Goal: Transaction & Acquisition: Purchase product/service

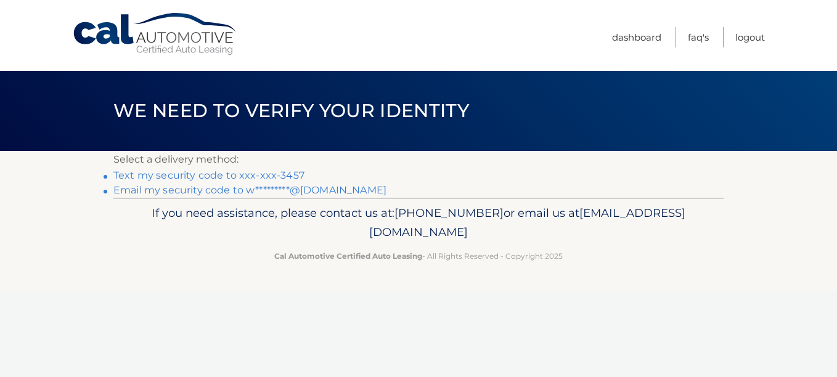
click at [169, 176] on link "Text my security code to xxx-xxx-3457" at bounding box center [208, 176] width 191 height 12
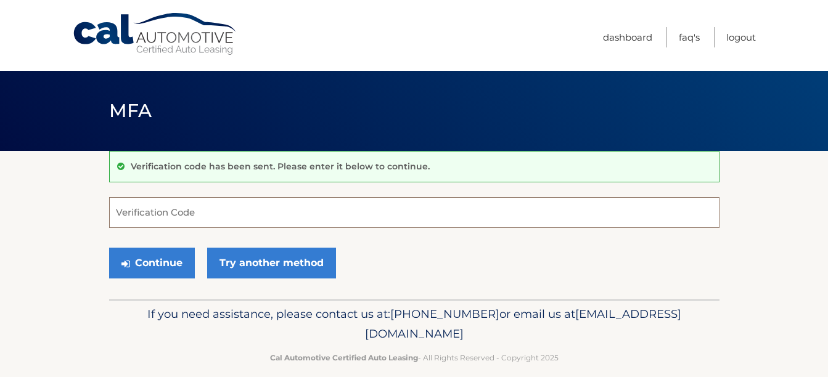
click at [122, 211] on input "Verification Code" at bounding box center [414, 212] width 610 height 31
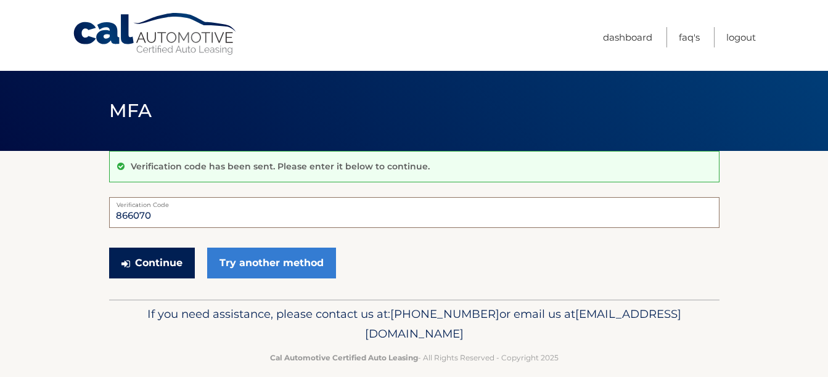
type input "866070"
click at [156, 265] on button "Continue" at bounding box center [152, 263] width 86 height 31
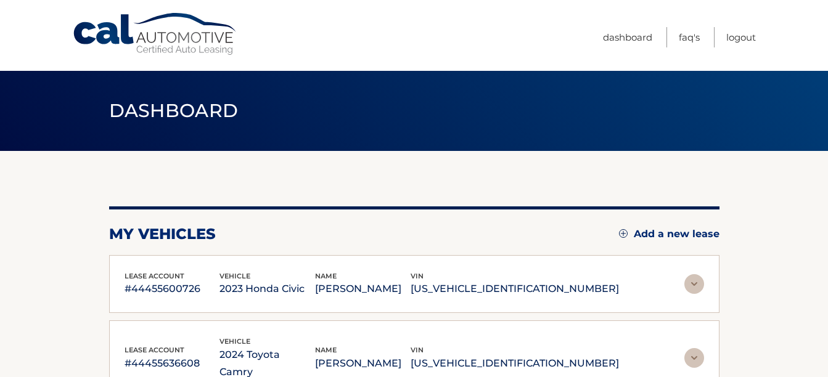
click at [694, 287] on img at bounding box center [694, 284] width 20 height 20
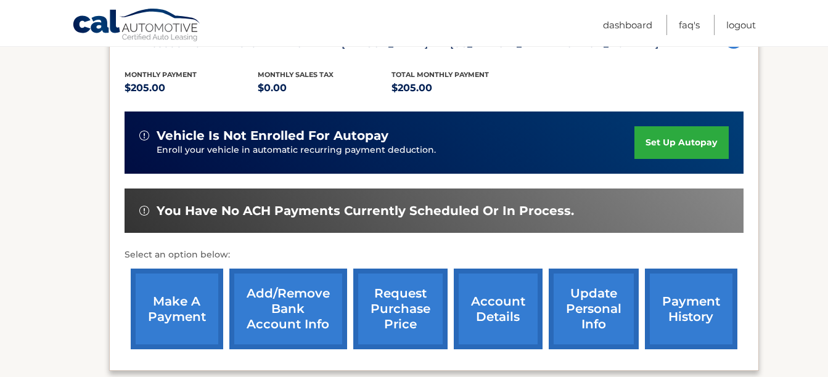
scroll to position [247, 0]
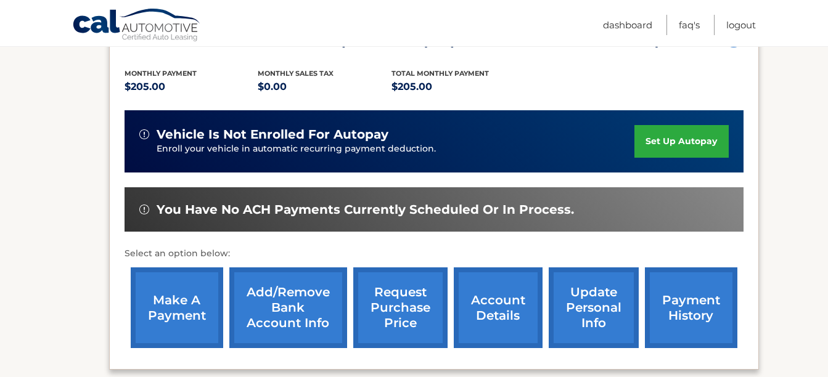
click at [170, 308] on link "make a payment" at bounding box center [177, 308] width 92 height 81
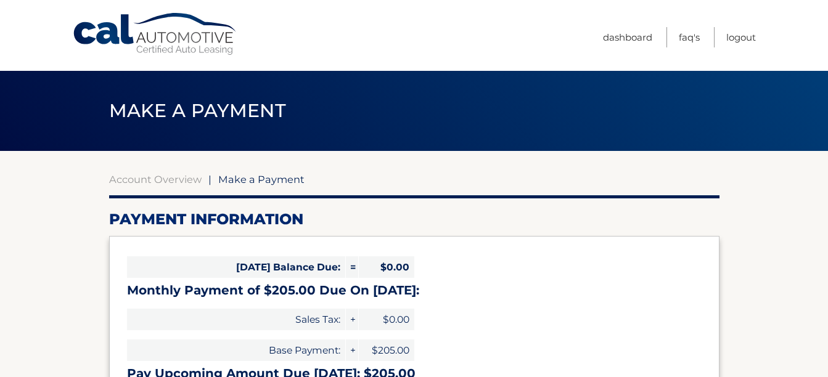
select select "NGY3MDAyYzUtYzkwNi00Zjk1LWI4YWEtMzJmY2FhY2JkZTIz"
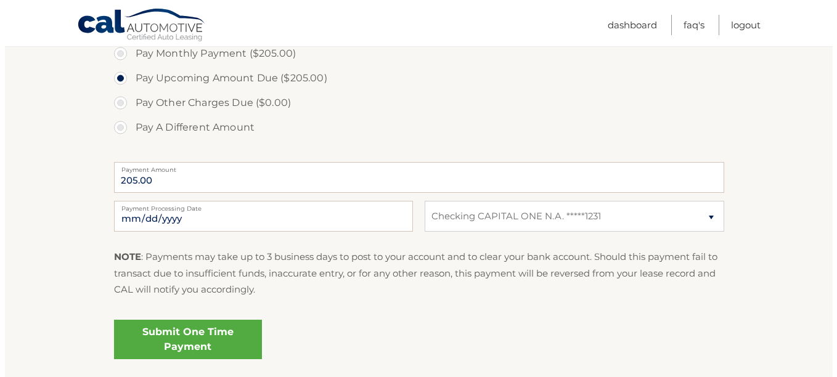
scroll to position [432, 0]
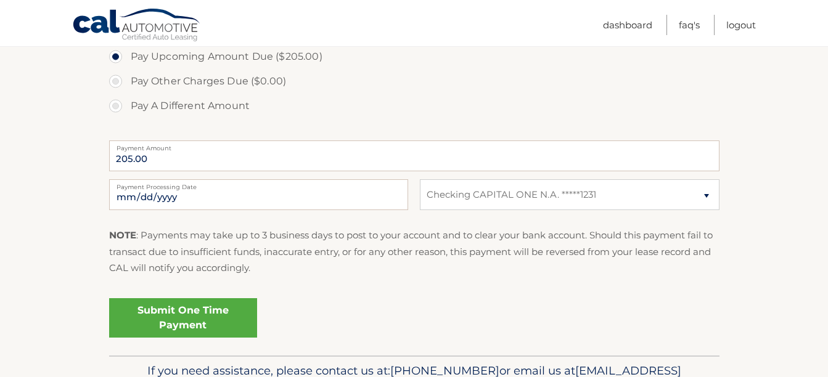
click at [194, 321] on link "Submit One Time Payment" at bounding box center [183, 317] width 148 height 39
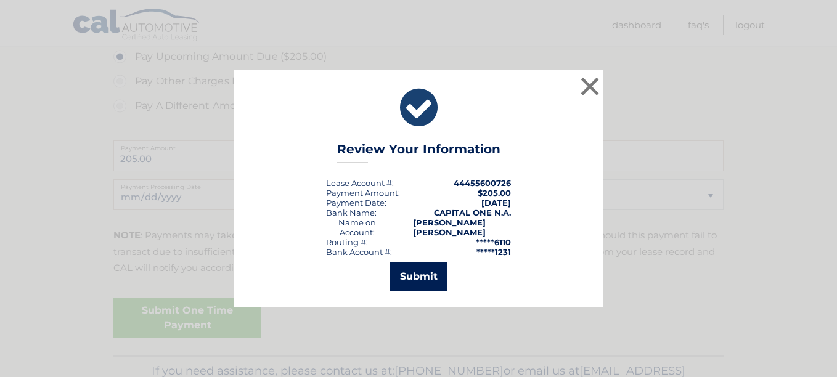
click at [425, 273] on button "Submit" at bounding box center [418, 277] width 57 height 30
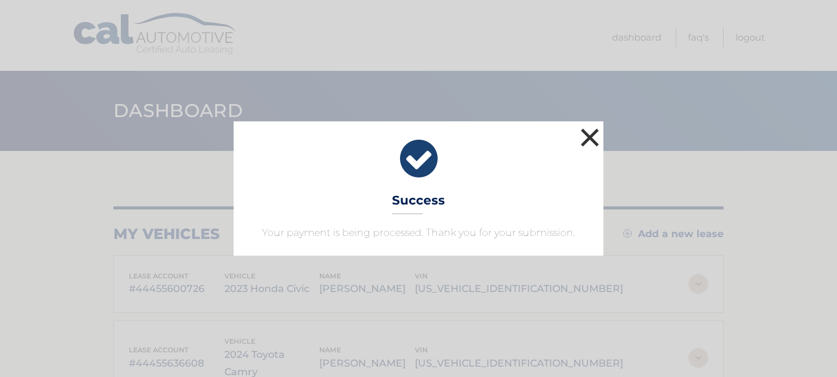
click at [591, 140] on button "×" at bounding box center [590, 137] width 25 height 25
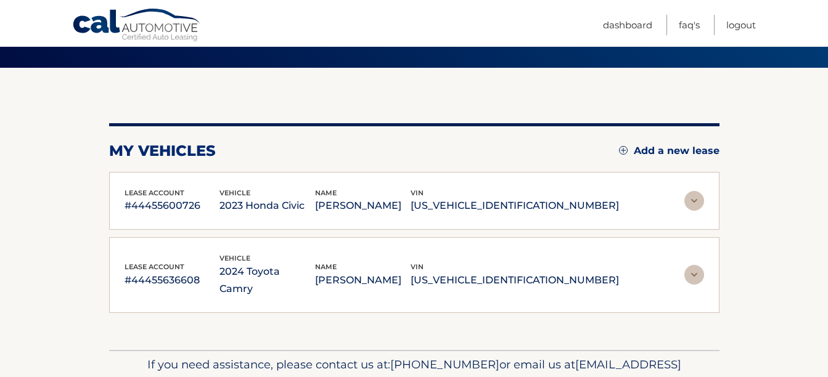
scroll to position [123, 0]
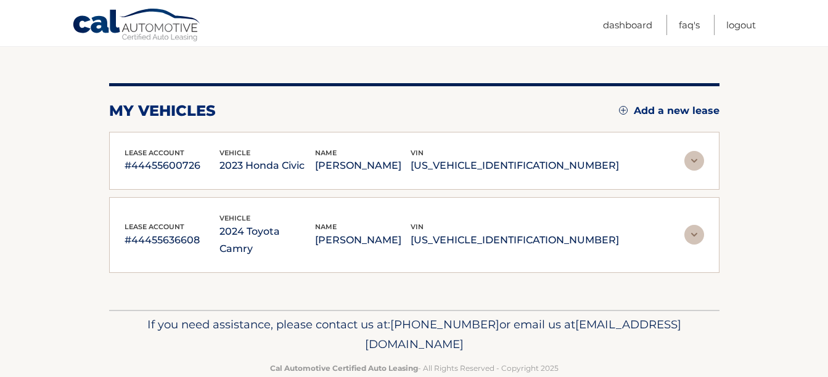
click at [697, 227] on img at bounding box center [694, 235] width 20 height 20
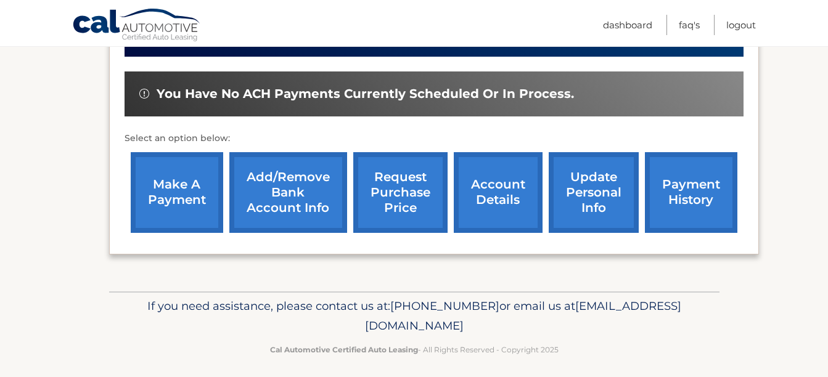
scroll to position [432, 0]
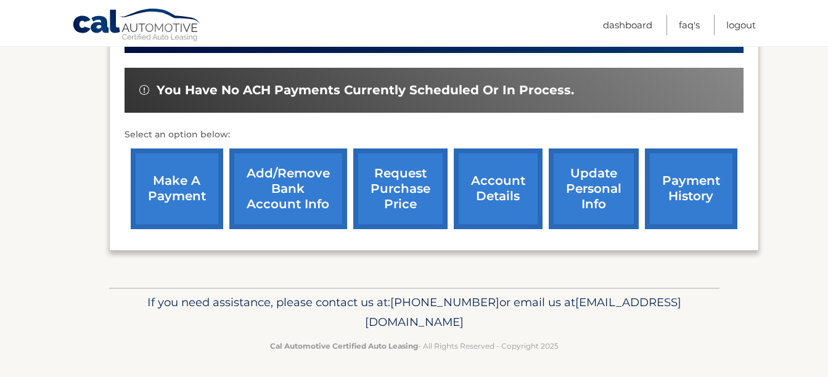
click at [187, 197] on link "make a payment" at bounding box center [177, 189] width 92 height 81
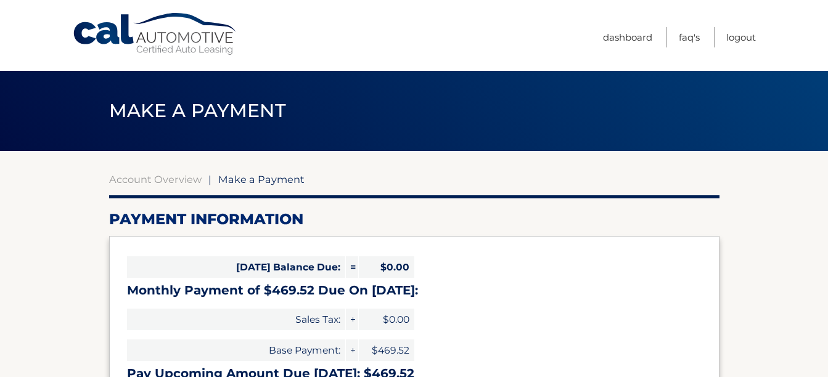
select select "ODQ2N2JjZmYtODM2Ny00YjU3LWEyYmUtYTBmYWFjYWIyNzcz"
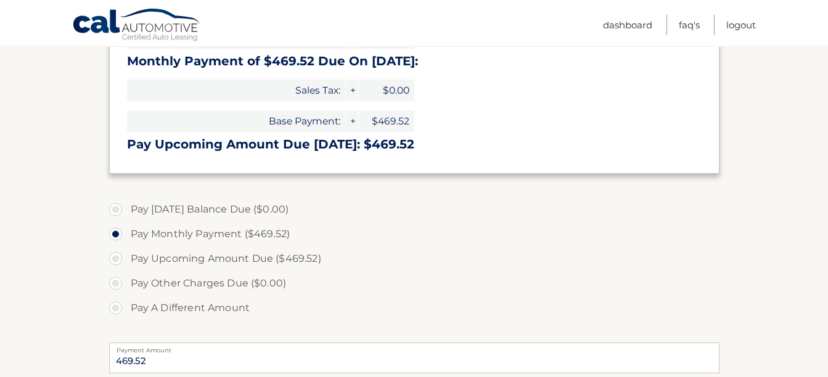
scroll to position [247, 0]
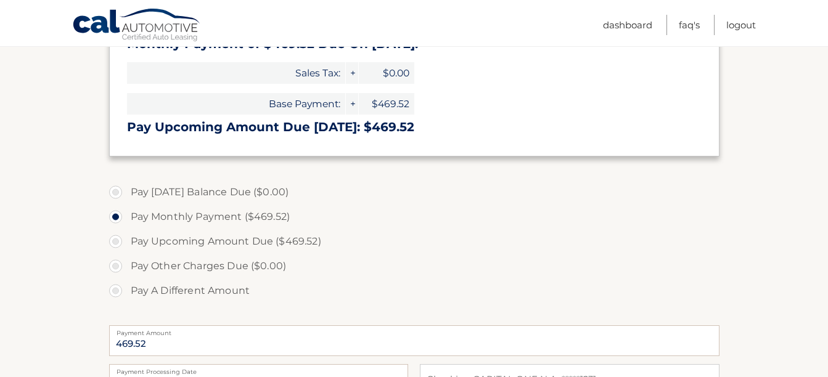
click at [120, 242] on label "Pay Upcoming Amount Due ($469.52)" at bounding box center [414, 241] width 610 height 25
click at [120, 242] on input "Pay Upcoming Amount Due ($469.52)" at bounding box center [120, 239] width 12 height 20
radio input "true"
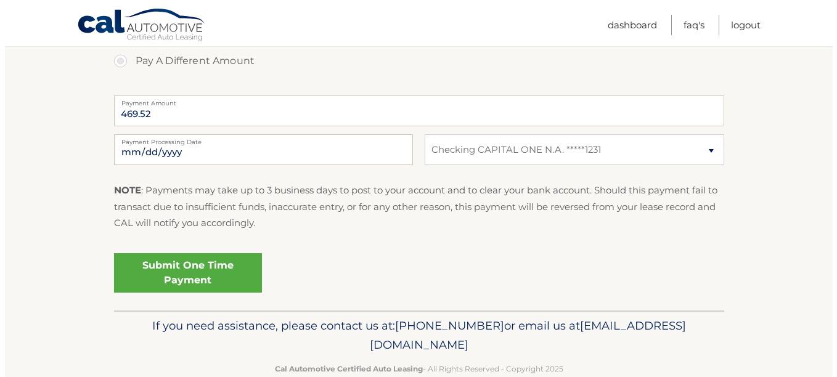
scroll to position [493, 0]
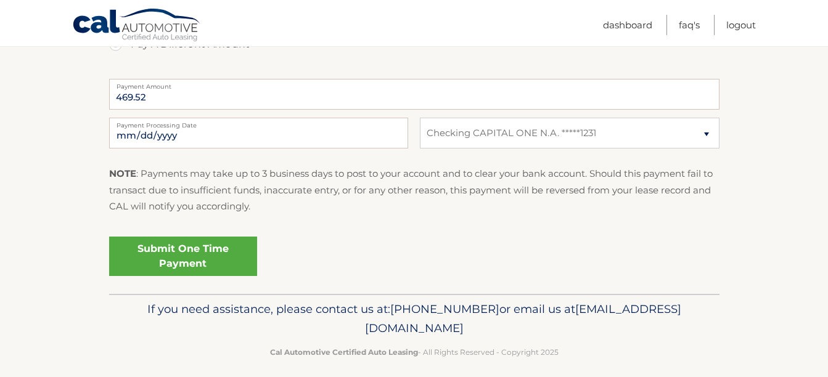
click at [182, 255] on link "Submit One Time Payment" at bounding box center [183, 256] width 148 height 39
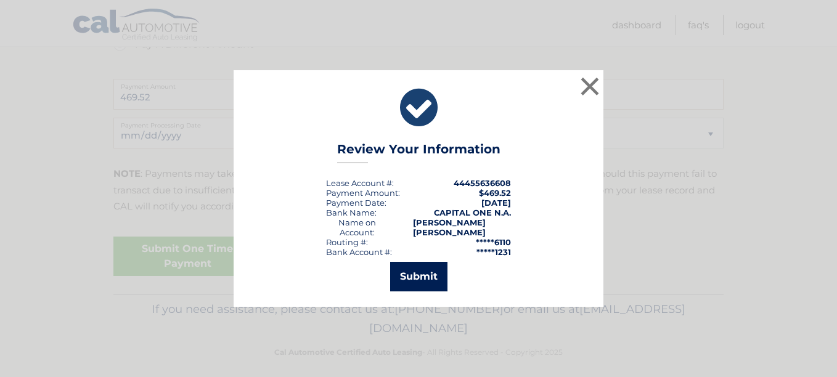
click at [414, 274] on button "Submit" at bounding box center [418, 277] width 57 height 30
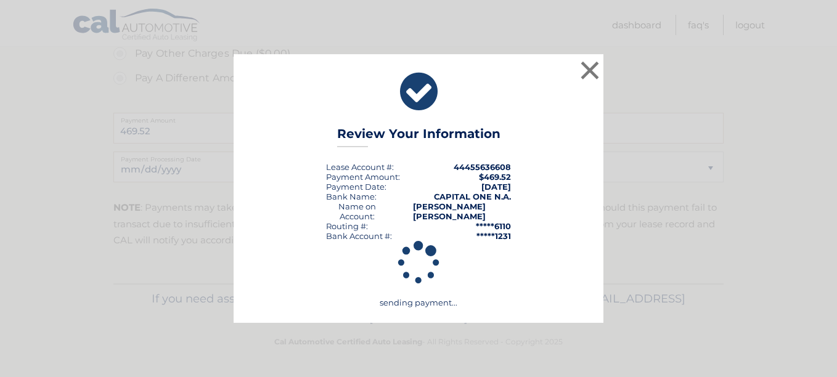
scroll to position [459, 0]
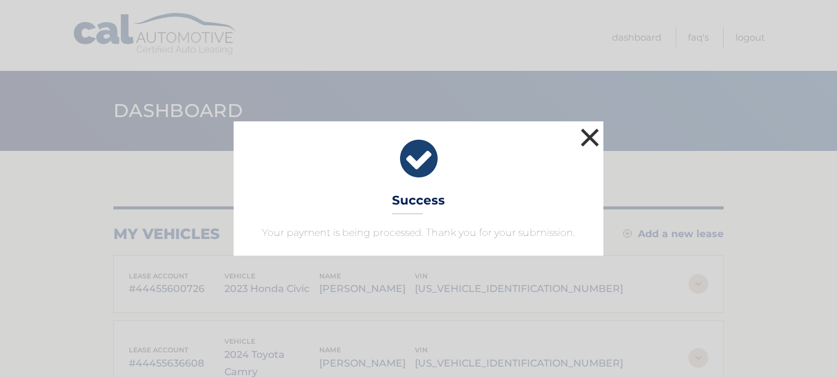
click at [588, 140] on button "×" at bounding box center [590, 137] width 25 height 25
